Goal: Task Accomplishment & Management: Manage account settings

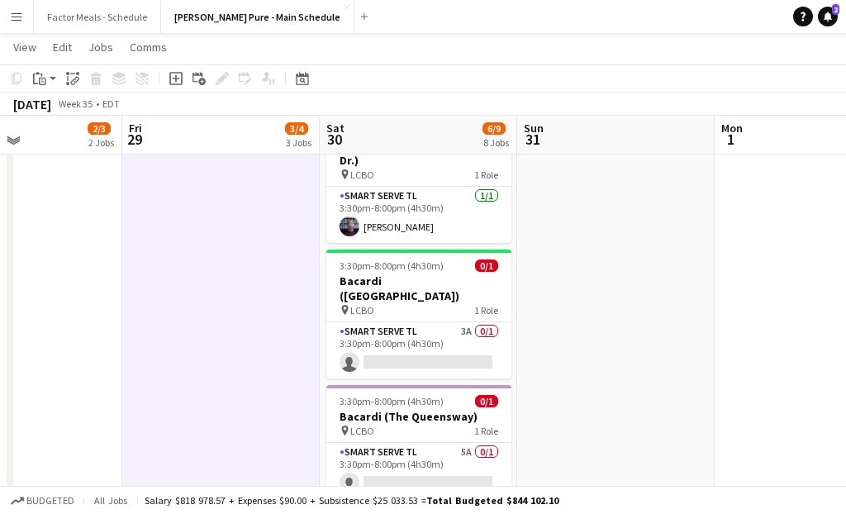
scroll to position [658, 0]
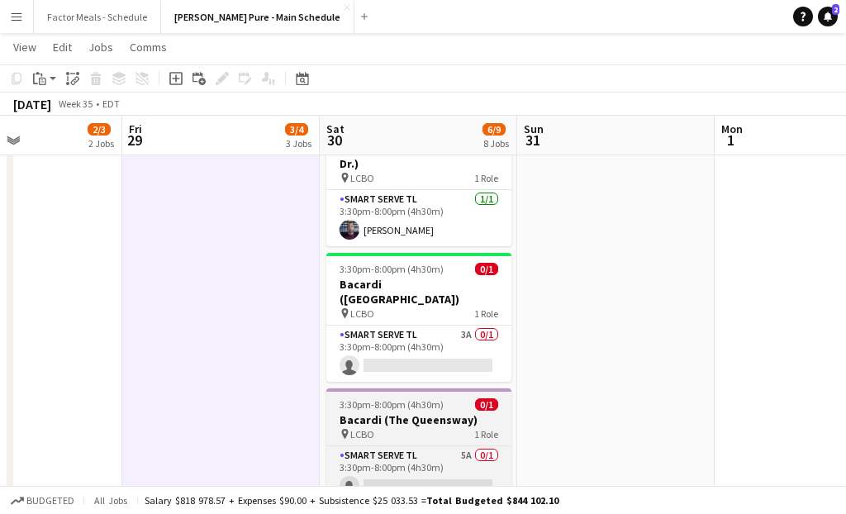
click at [418, 412] on h3 "Bacardi (The Queensway)" at bounding box center [418, 419] width 185 height 15
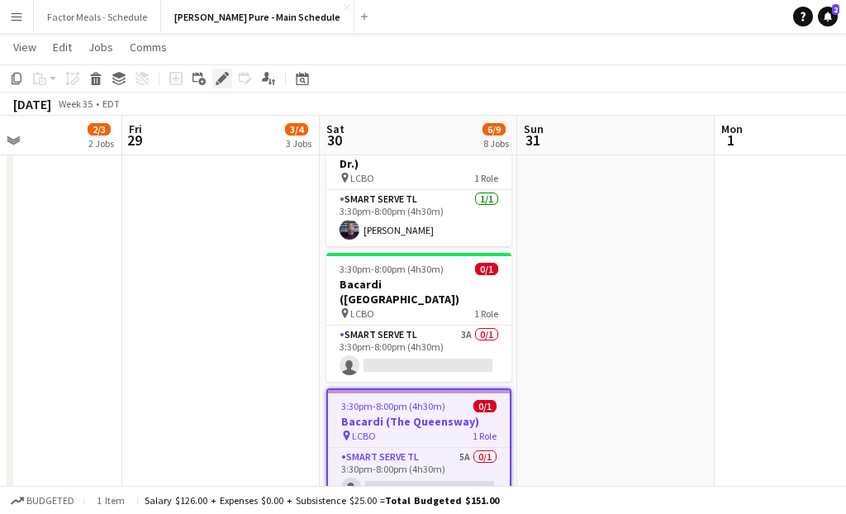
click at [219, 84] on icon "Edit" at bounding box center [222, 78] width 13 height 13
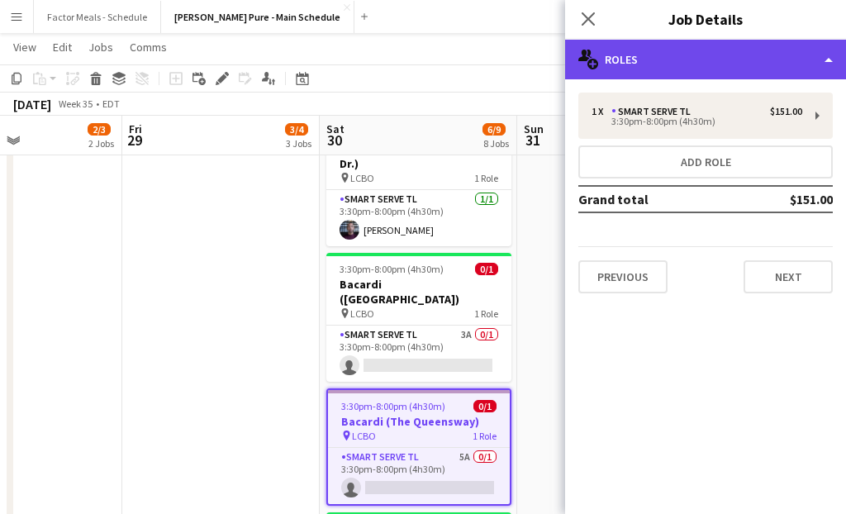
click at [693, 71] on div "multiple-users-add Roles" at bounding box center [705, 60] width 281 height 40
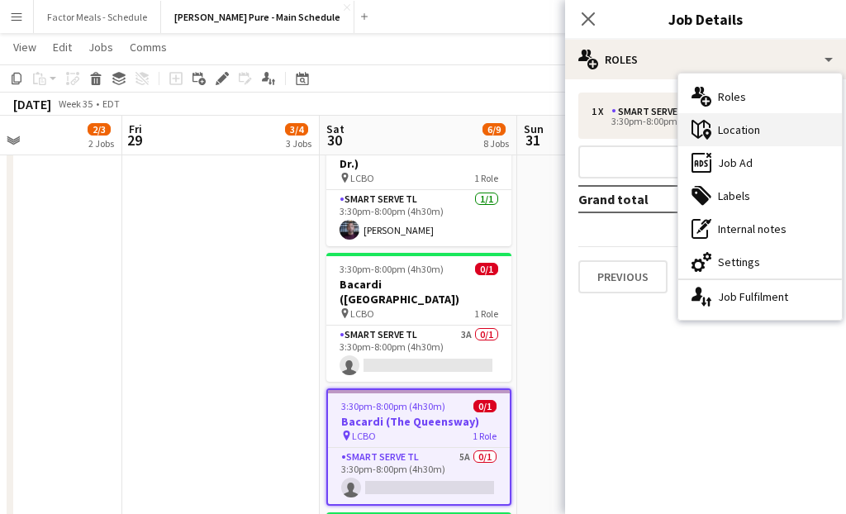
click at [759, 136] on div "maps-pin-1 Location" at bounding box center [760, 129] width 164 height 33
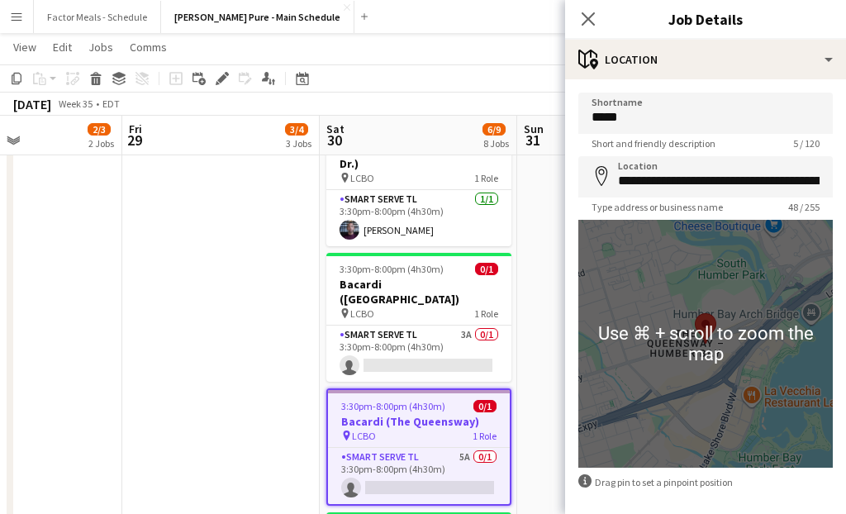
scroll to position [12, 0]
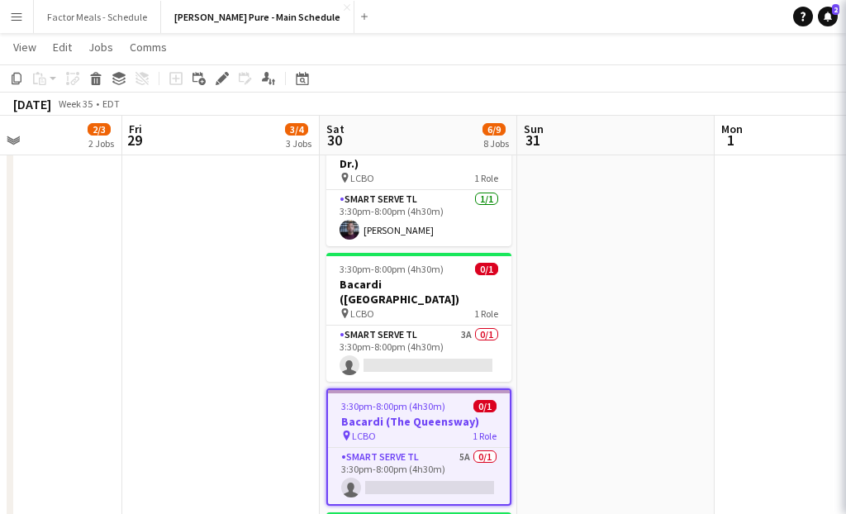
scroll to position [0, 0]
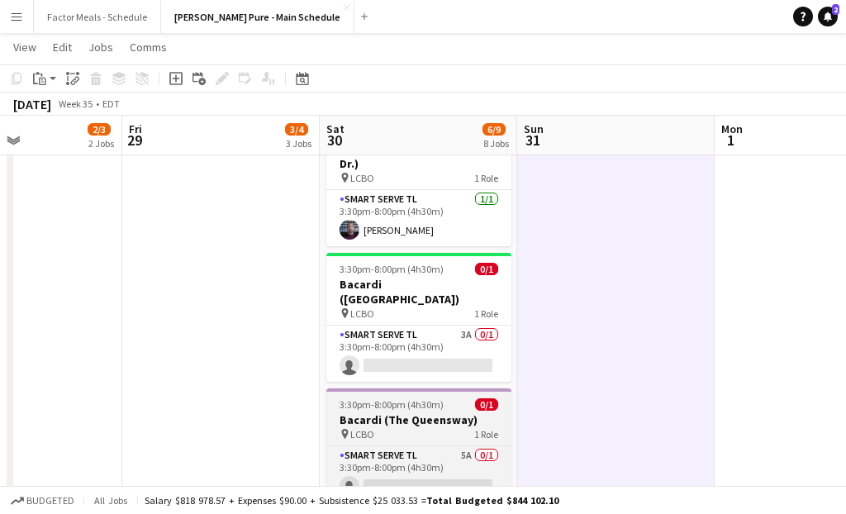
click at [408, 412] on h3 "Bacardi (The Queensway)" at bounding box center [418, 419] width 185 height 15
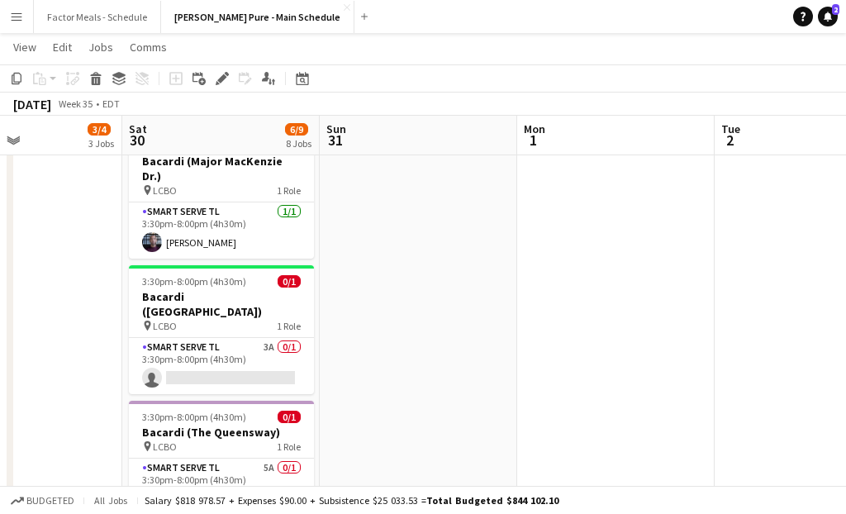
scroll to position [724, 0]
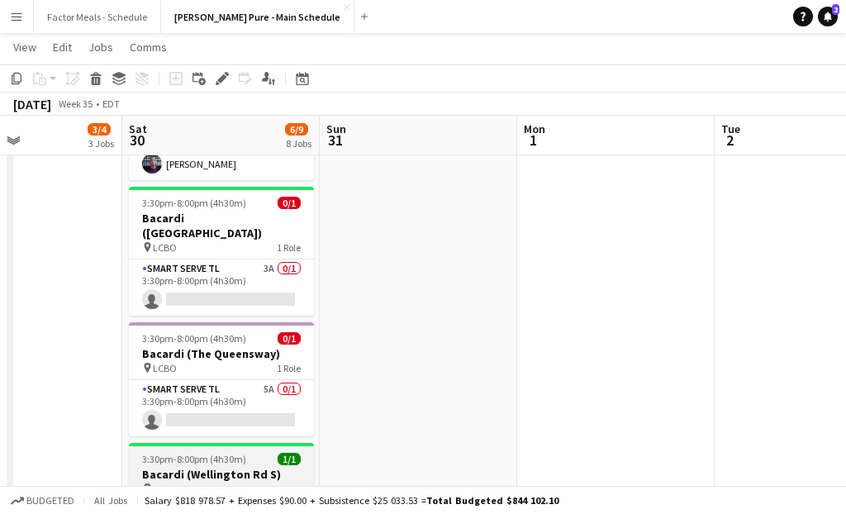
click at [198, 443] on app-job-card "3:30pm-8:00pm (4h30m) 1/1 Bacardi (Wellington Rd S) pin LCBO 1 Role Smart Serve…" at bounding box center [221, 500] width 185 height 114
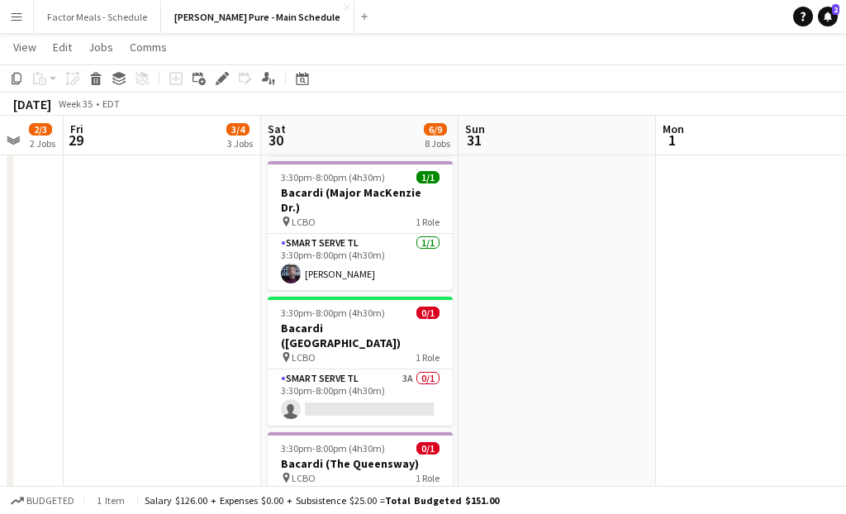
scroll to position [0, 531]
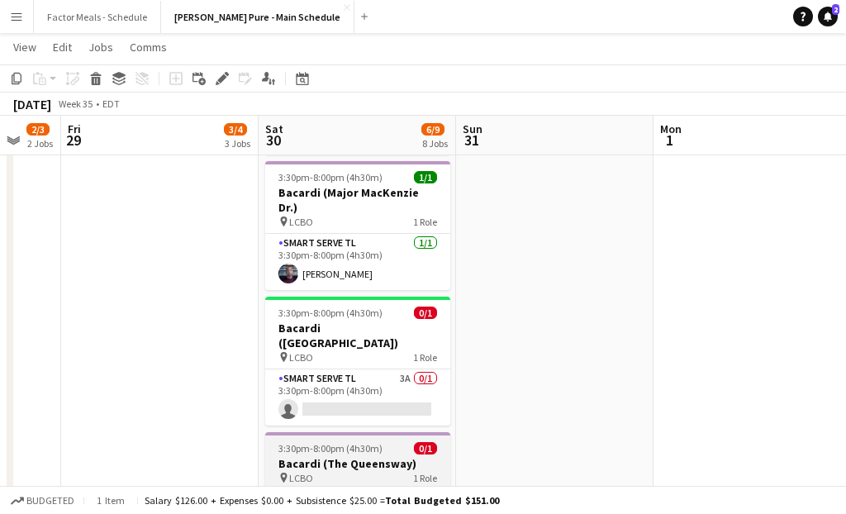
click at [297, 489] on div "Smart Serve TL 5A 0/1 3:30pm-8:00pm (4h30m) single-neutral-actions" at bounding box center [357, 517] width 185 height 57
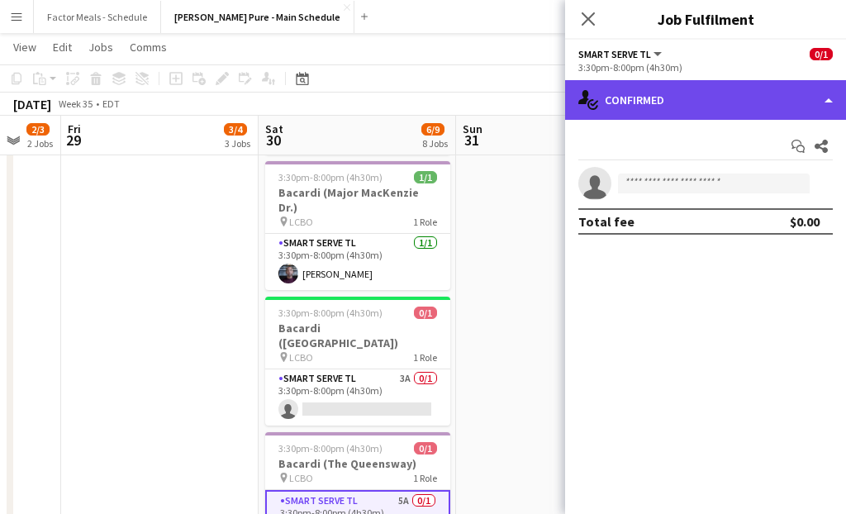
click at [661, 93] on div "single-neutral-actions-check-2 Confirmed" at bounding box center [705, 100] width 281 height 40
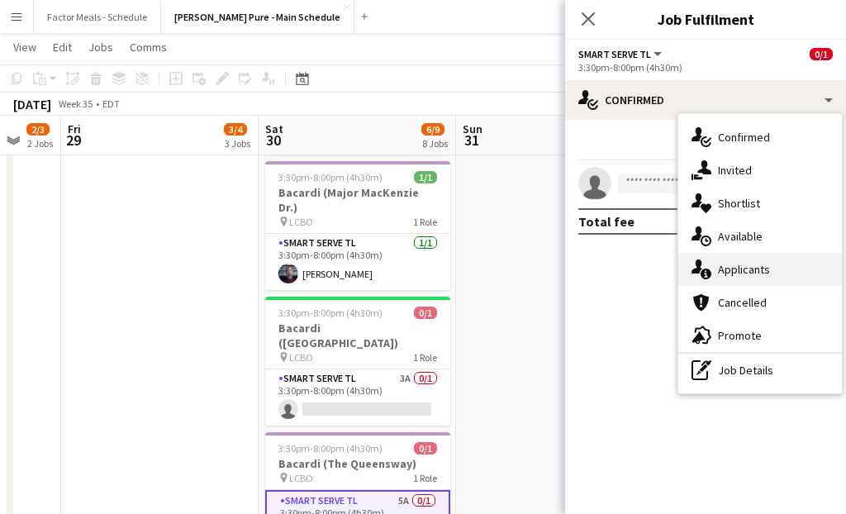
click at [715, 269] on div "single-neutral-actions-information Applicants" at bounding box center [760, 269] width 164 height 33
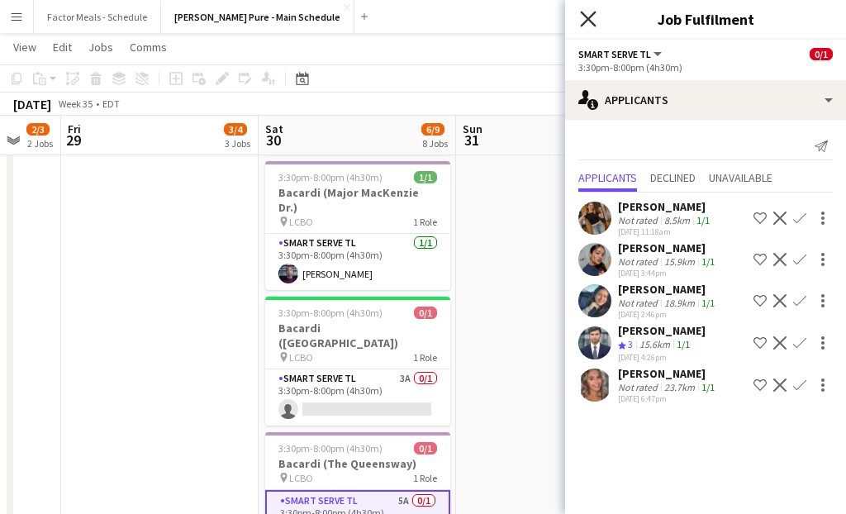
click at [593, 25] on icon "Close pop-in" at bounding box center [588, 19] width 16 height 16
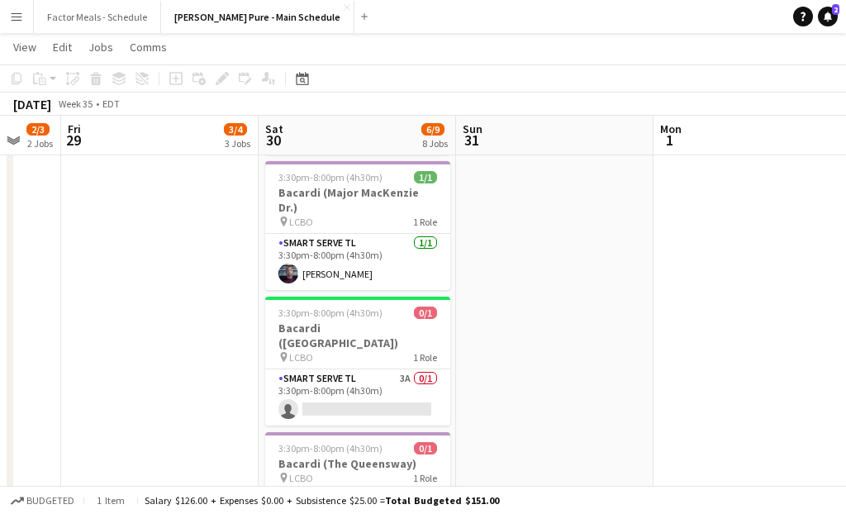
click at [521, 381] on app-date-cell at bounding box center [555, 148] width 198 height 1154
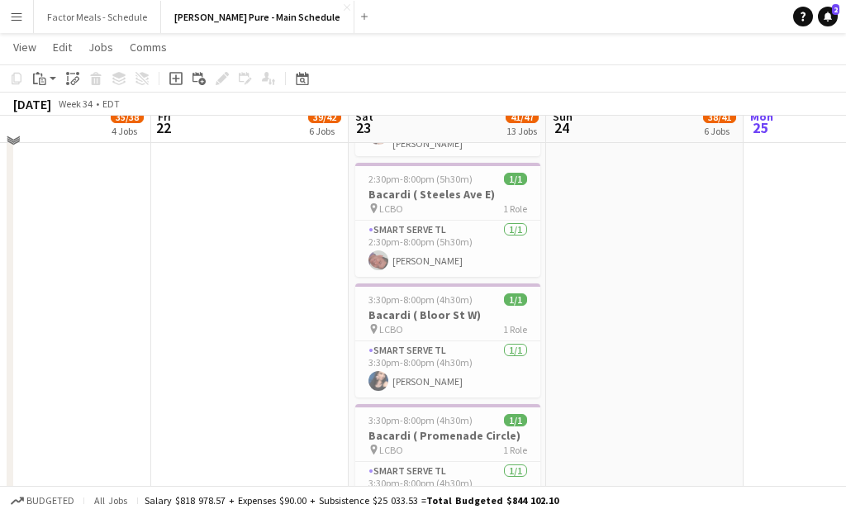
scroll to position [1456, 0]
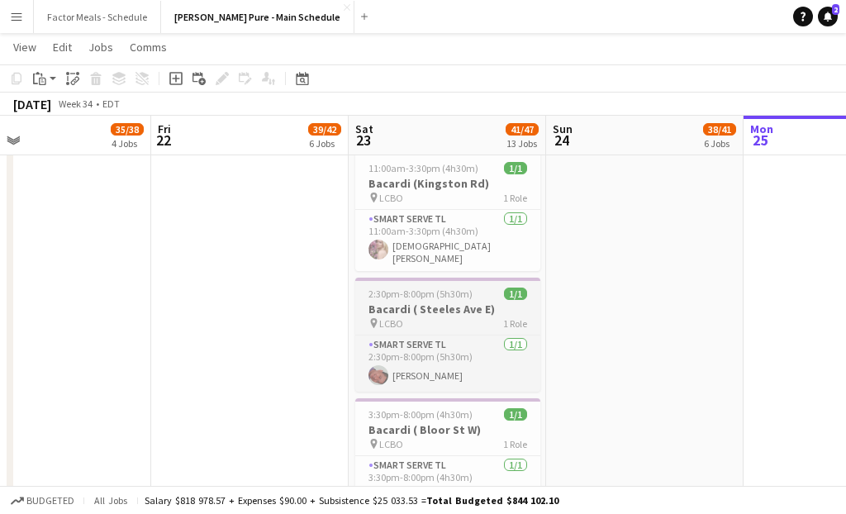
click at [403, 317] on div "pin LCBO 1 Role" at bounding box center [447, 323] width 185 height 13
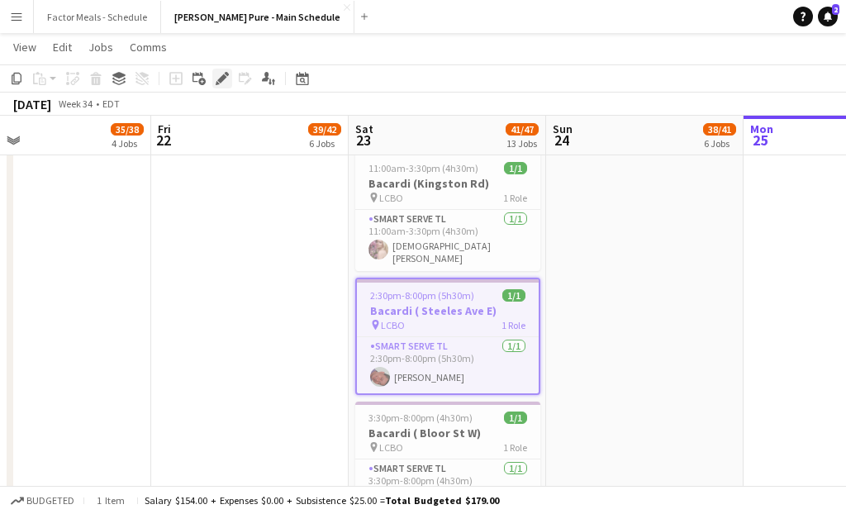
click at [219, 73] on icon "Edit" at bounding box center [222, 78] width 13 height 13
click at [223, 77] on icon at bounding box center [221, 78] width 9 height 9
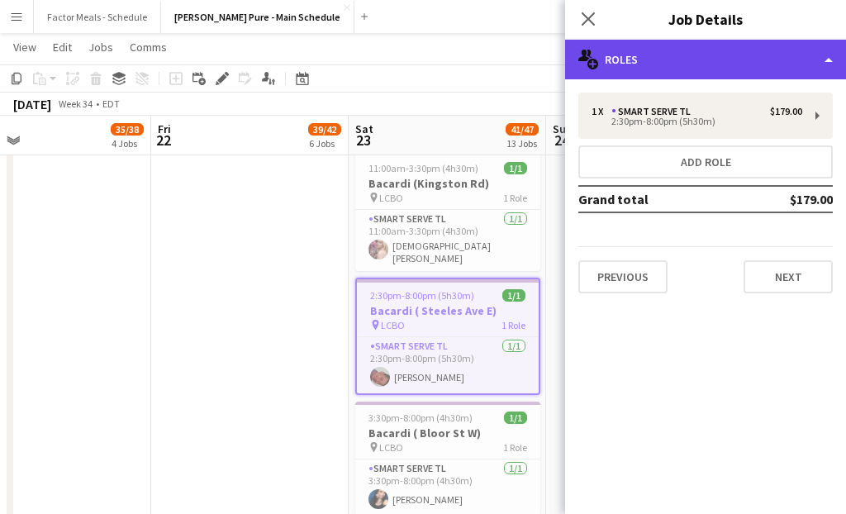
click at [697, 64] on div "multiple-users-add Roles" at bounding box center [705, 60] width 281 height 40
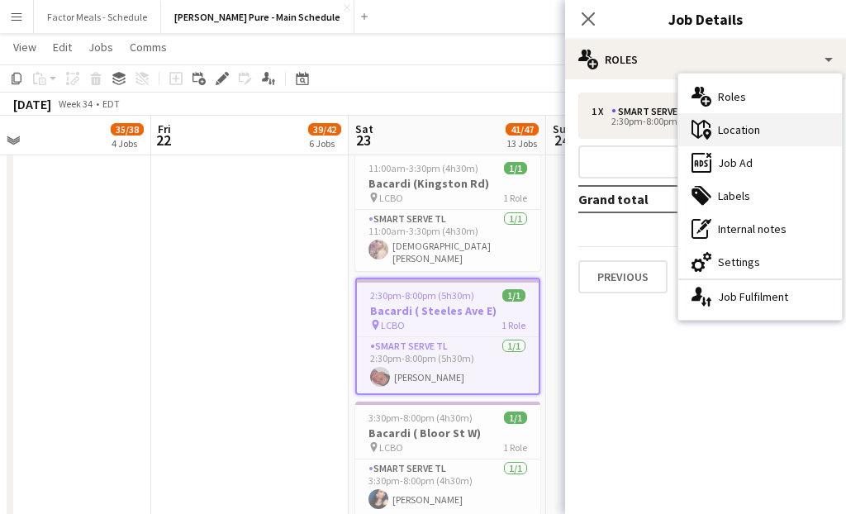
click at [756, 136] on div "maps-pin-1 Location" at bounding box center [760, 129] width 164 height 33
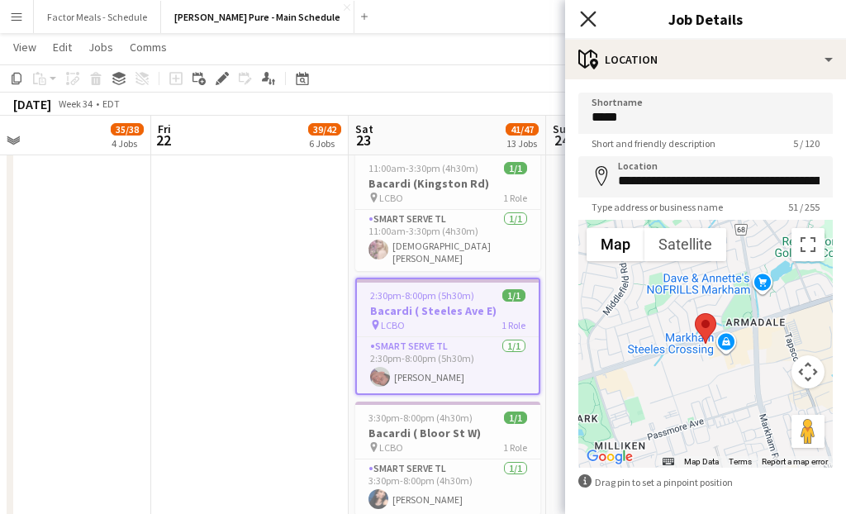
click at [591, 19] on icon "Close pop-in" at bounding box center [588, 19] width 16 height 16
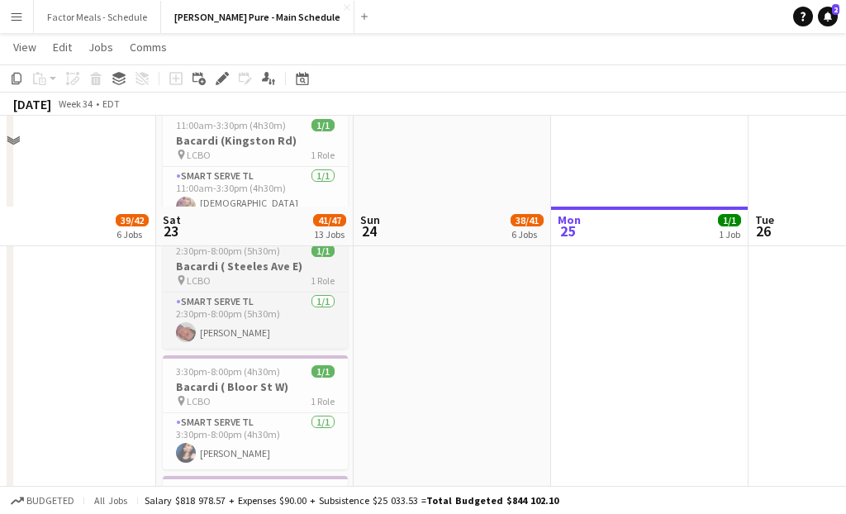
scroll to position [1634, 0]
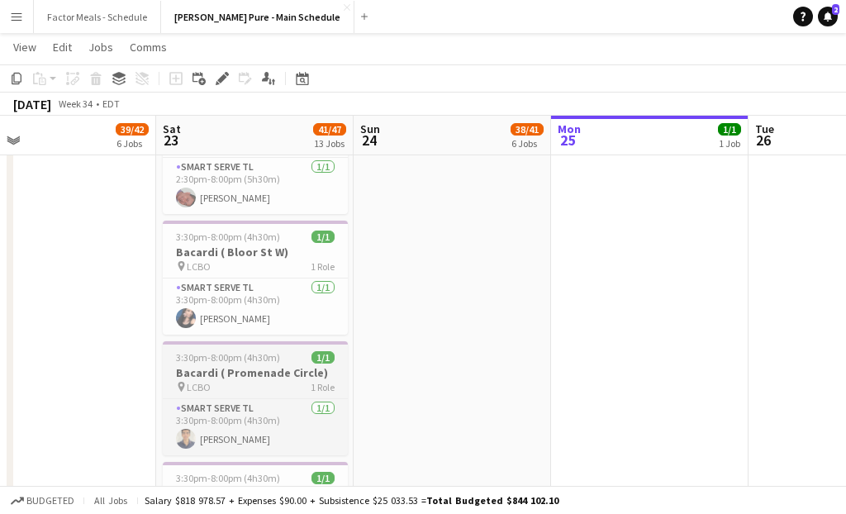
click at [211, 365] on h3 "Bacardi ( Promenade Circle)" at bounding box center [255, 372] width 185 height 15
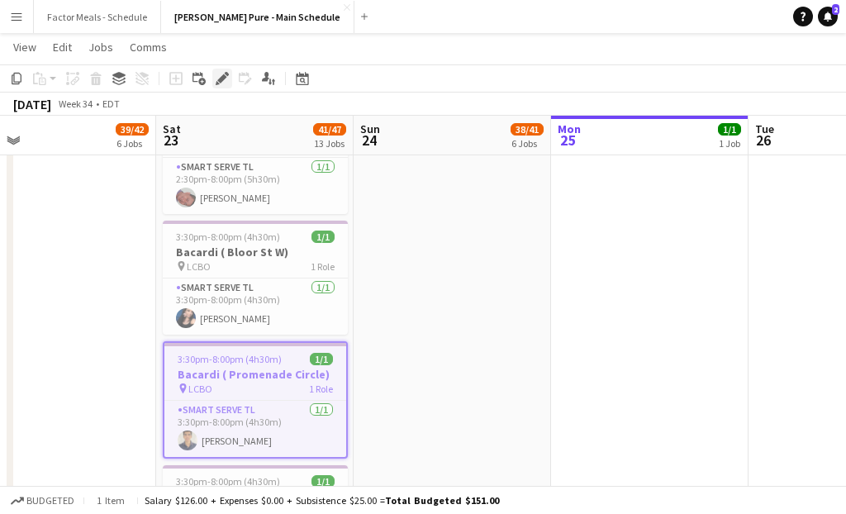
click at [221, 76] on icon at bounding box center [221, 78] width 9 height 9
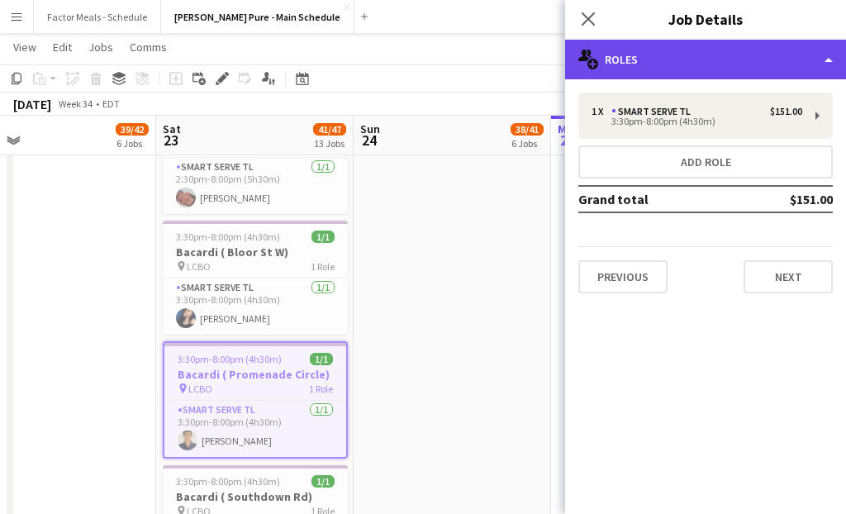
click at [611, 61] on div "multiple-users-add Roles" at bounding box center [705, 60] width 281 height 40
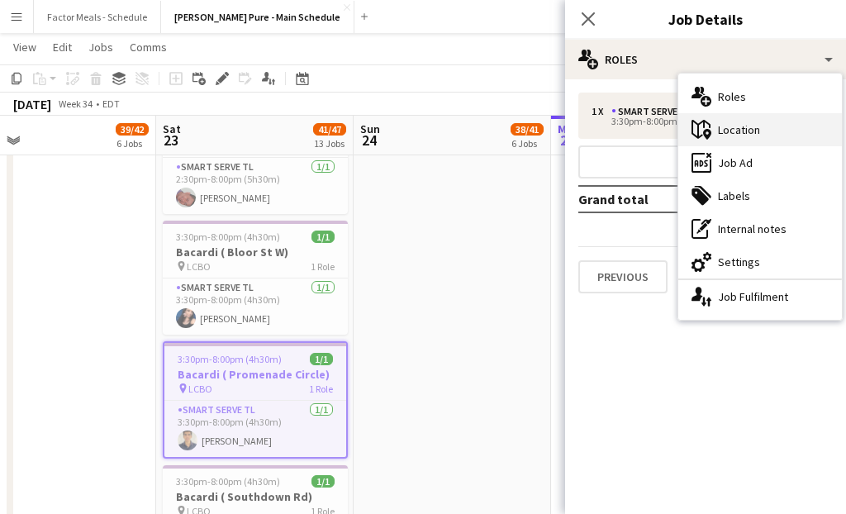
click at [742, 124] on div "maps-pin-1 Location" at bounding box center [760, 129] width 164 height 33
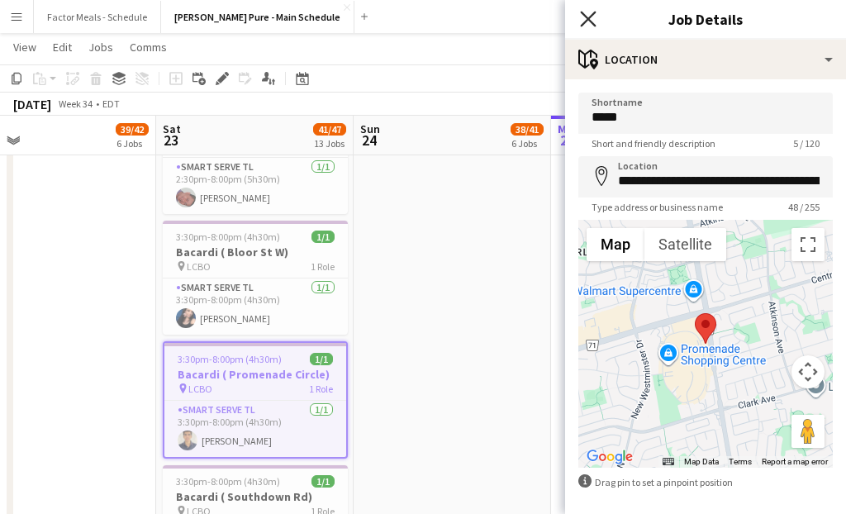
click at [587, 22] on icon "Close pop-in" at bounding box center [588, 19] width 16 height 16
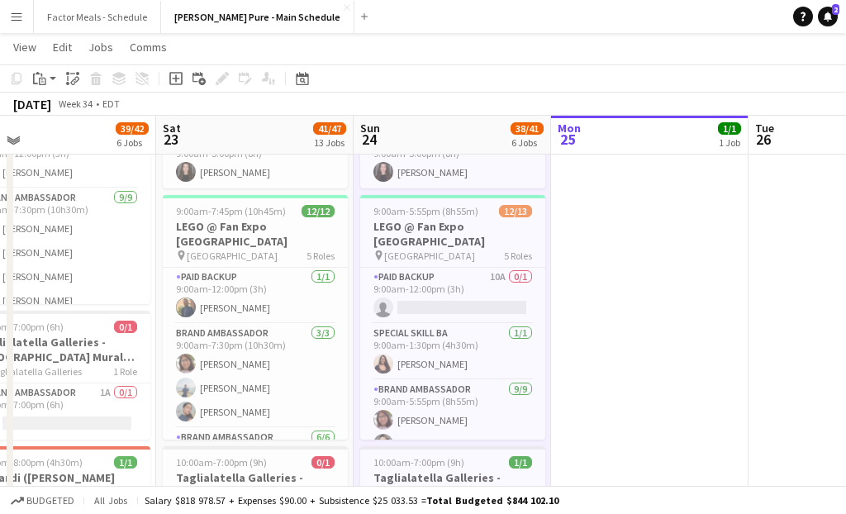
scroll to position [633, 0]
